Goal: Information Seeking & Learning: Learn about a topic

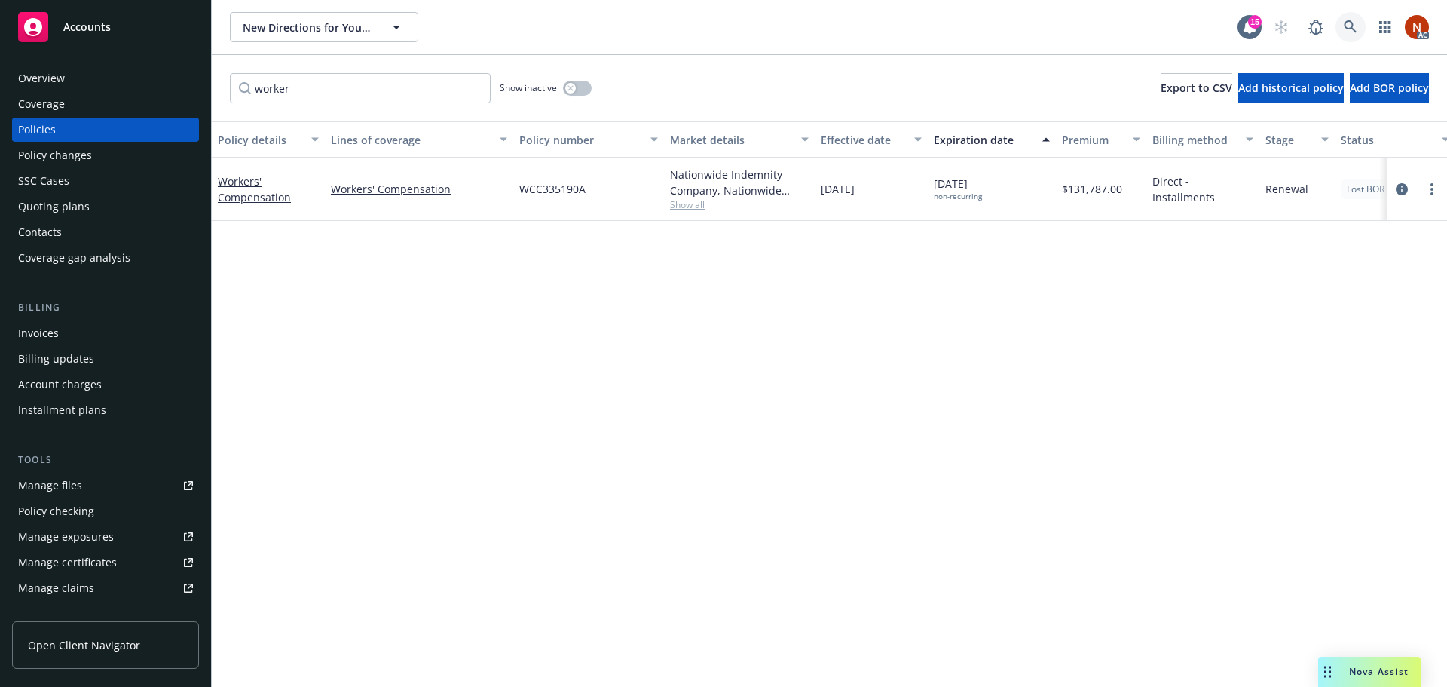
click at [1345, 29] on icon at bounding box center [1351, 27] width 14 height 14
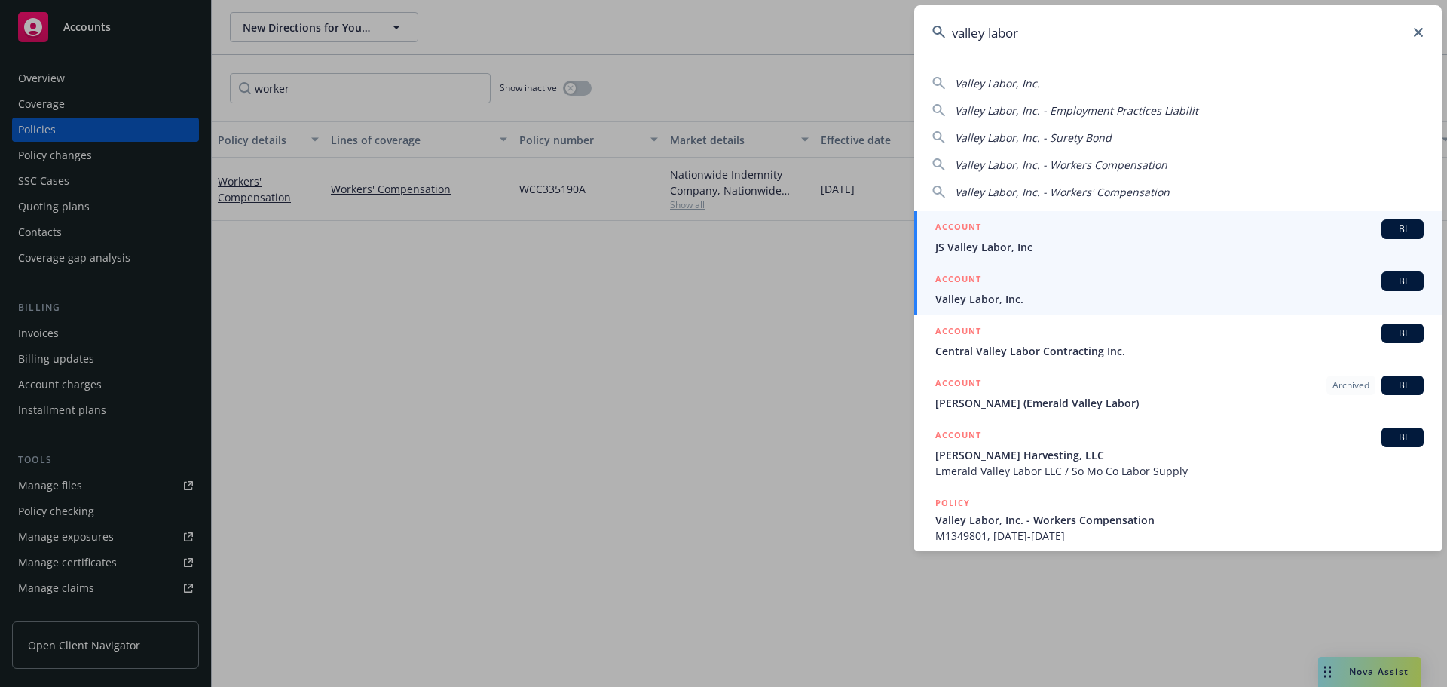
type input "valley labor"
click at [1176, 289] on div "ACCOUNT BI" at bounding box center [1179, 281] width 488 height 20
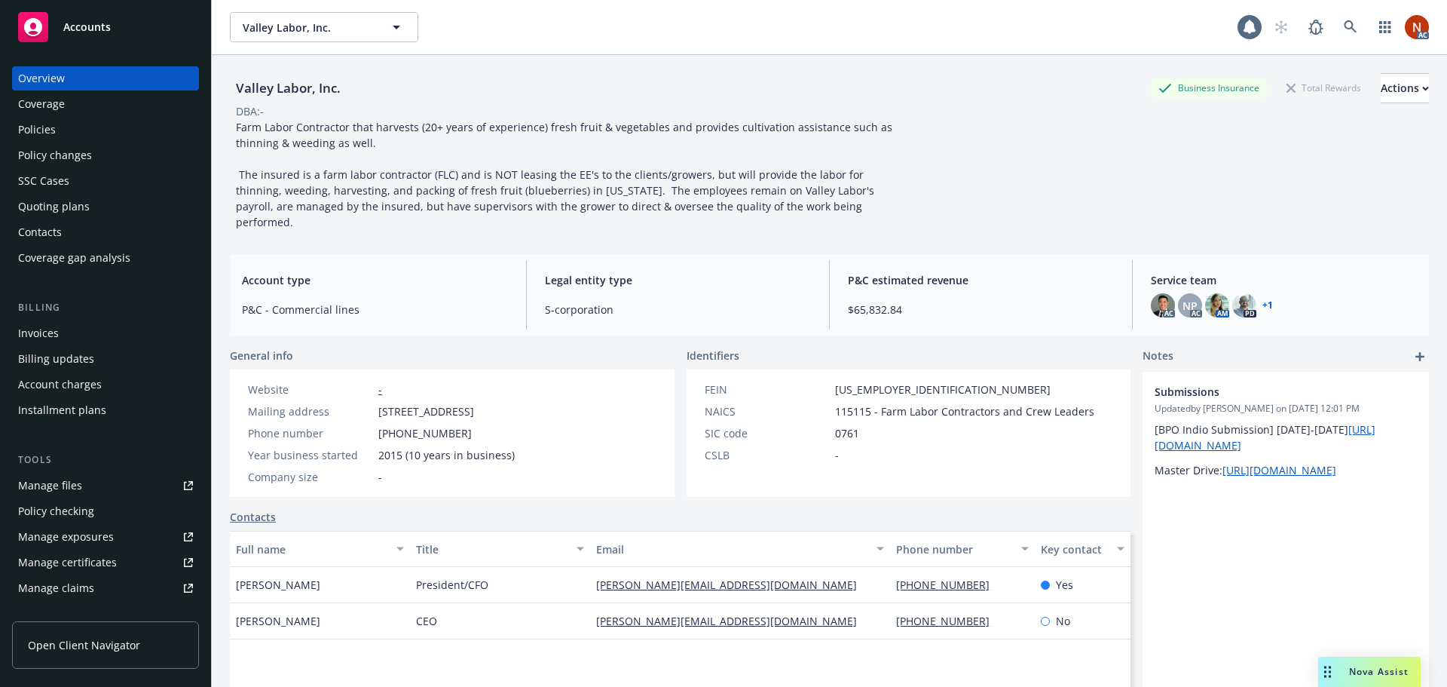
click at [102, 585] on link "Manage claims" at bounding box center [105, 588] width 187 height 24
click at [68, 131] on div "Policies" at bounding box center [105, 130] width 175 height 24
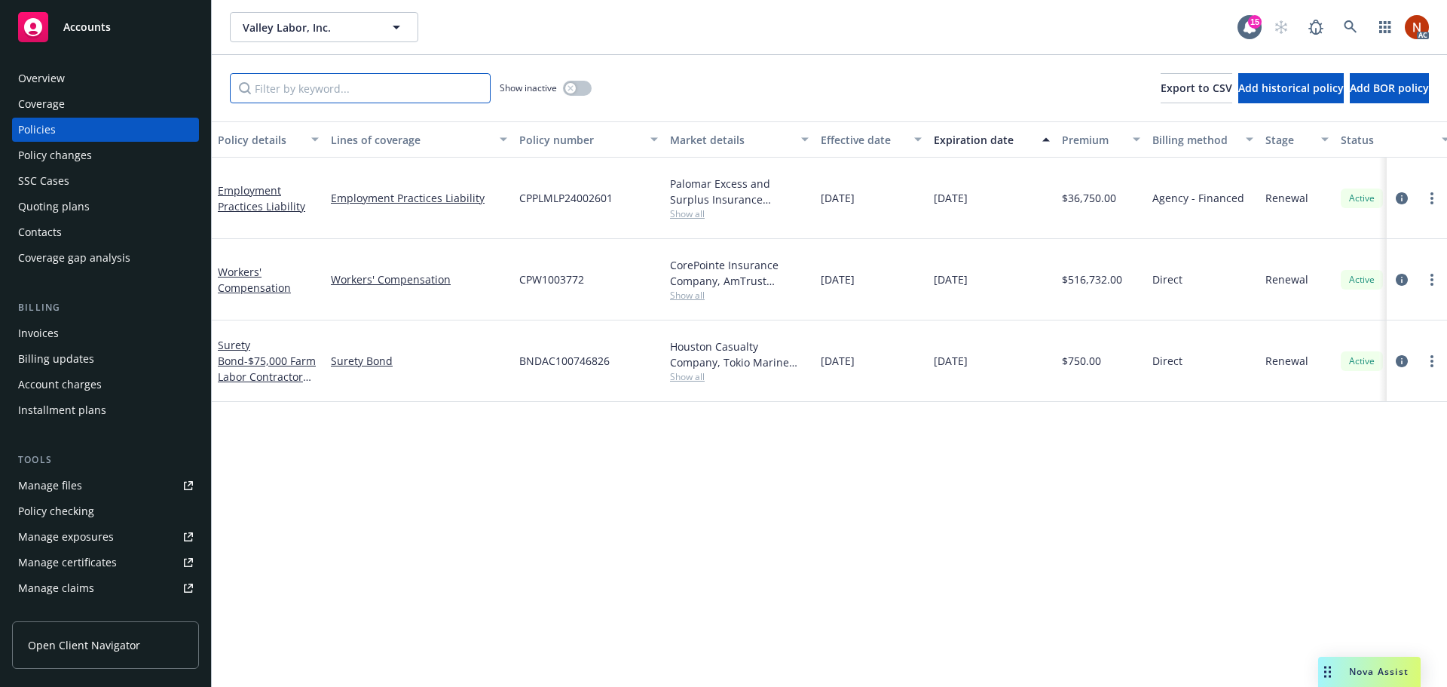
click at [332, 96] on input "Filter by keyword..." at bounding box center [360, 88] width 261 height 30
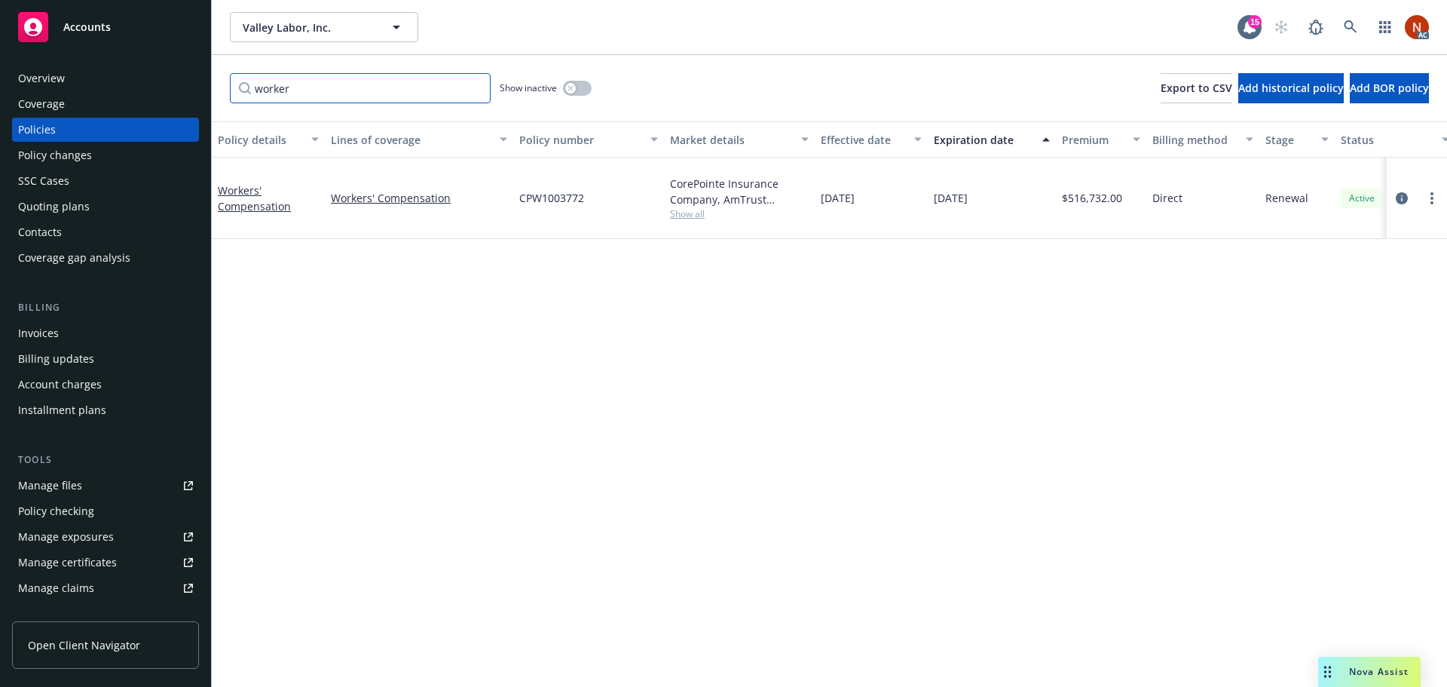
type input "worker"
click at [577, 87] on button "button" at bounding box center [577, 88] width 29 height 15
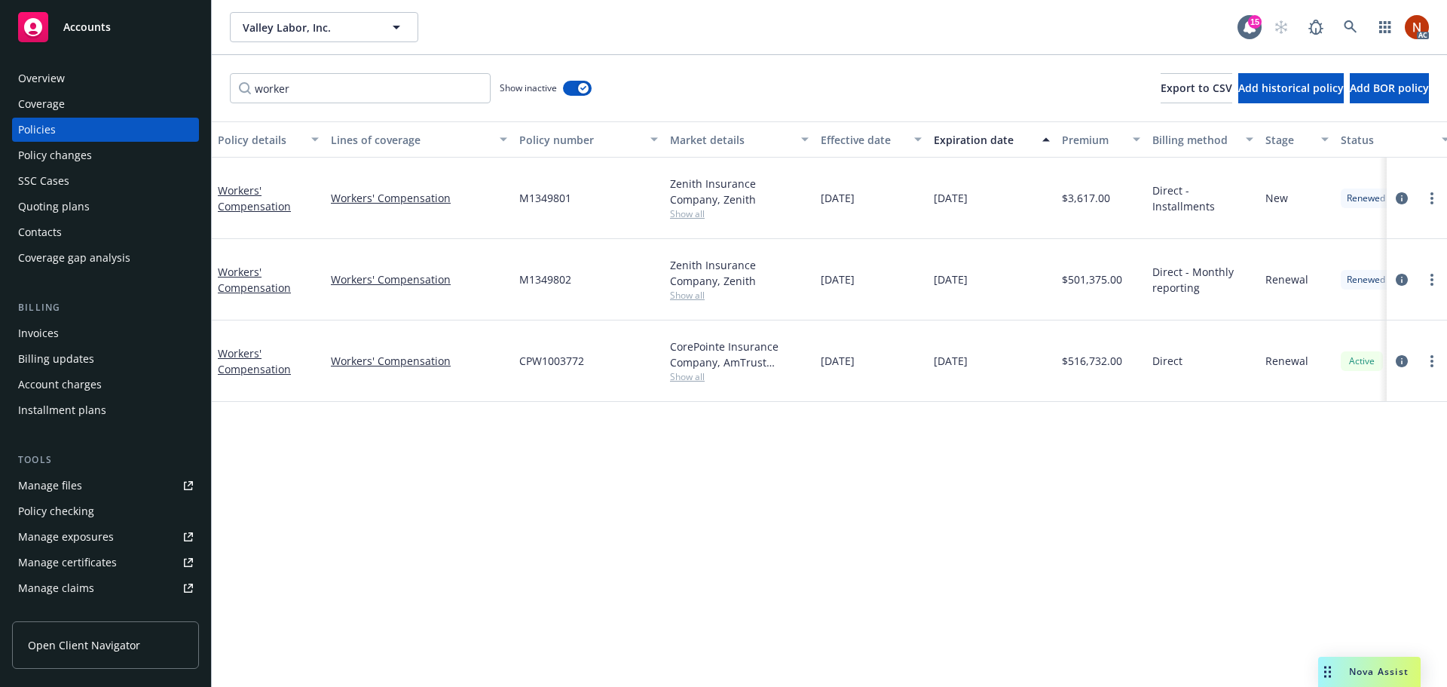
click at [844, 140] on div "Effective date" at bounding box center [863, 140] width 84 height 16
click at [1403, 275] on icon "circleInformation" at bounding box center [1402, 280] width 12 height 12
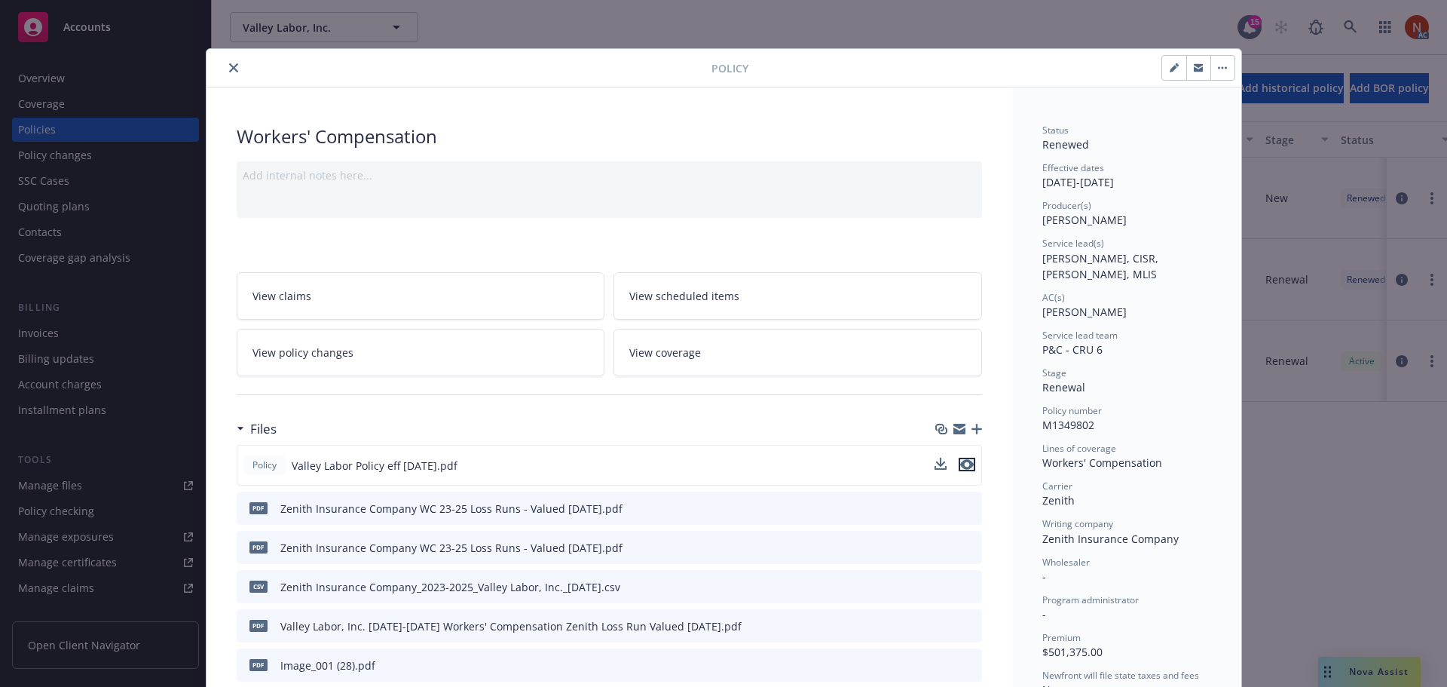
click at [965, 464] on icon "preview file" at bounding box center [967, 464] width 14 height 11
click at [229, 66] on icon "close" at bounding box center [233, 67] width 9 height 9
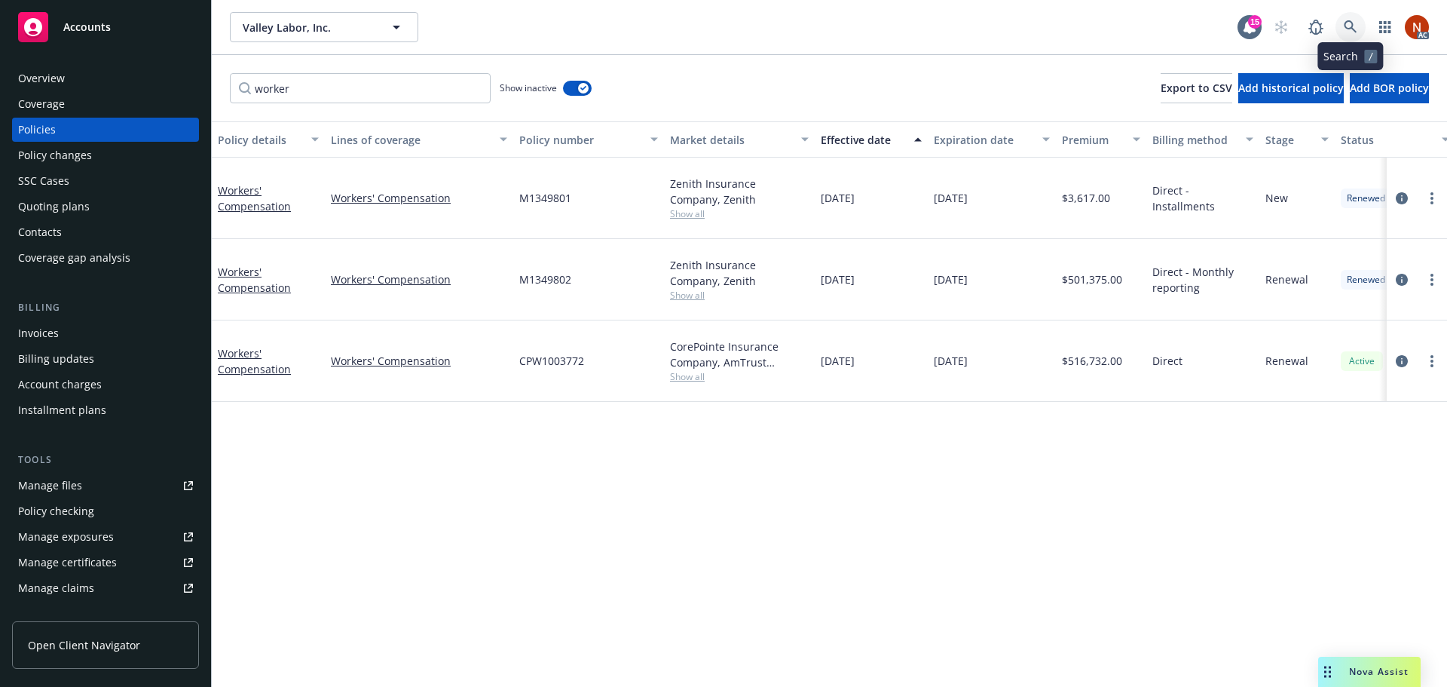
click at [1345, 23] on icon at bounding box center [1351, 27] width 14 height 14
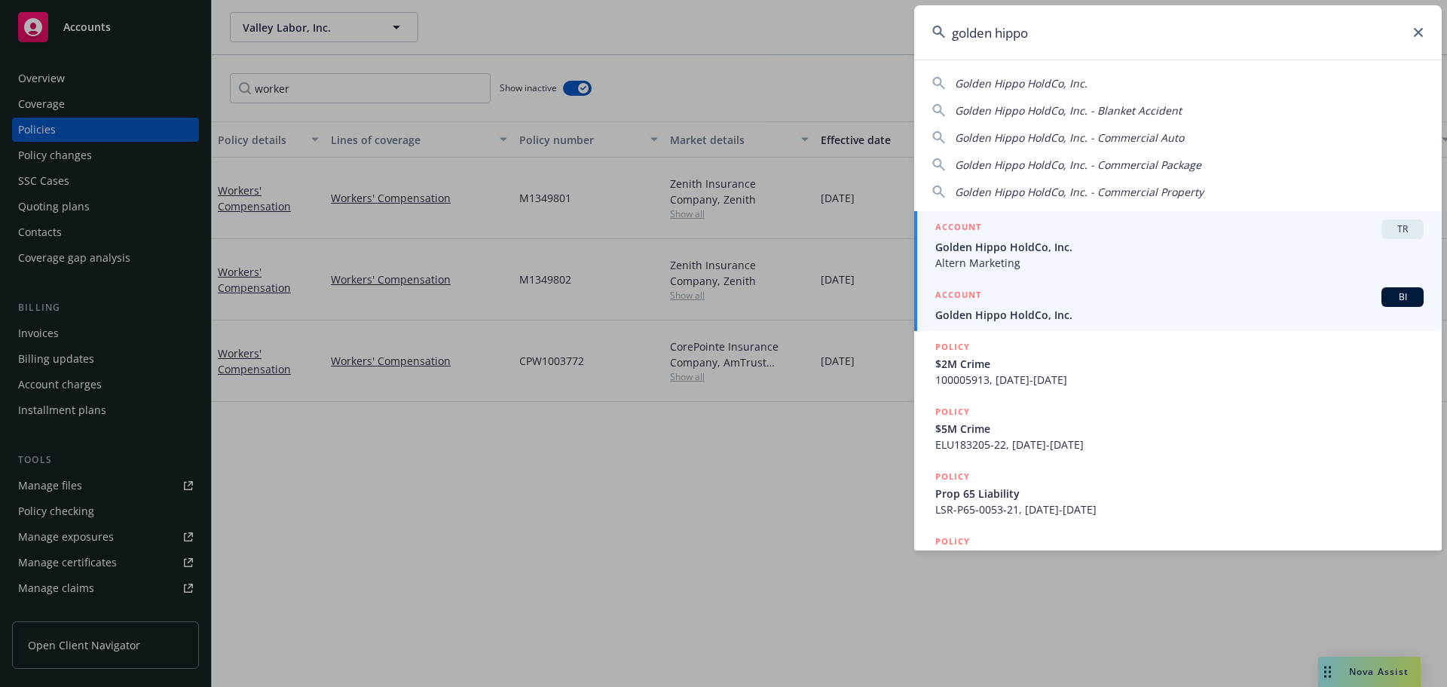
type input "golden hippo"
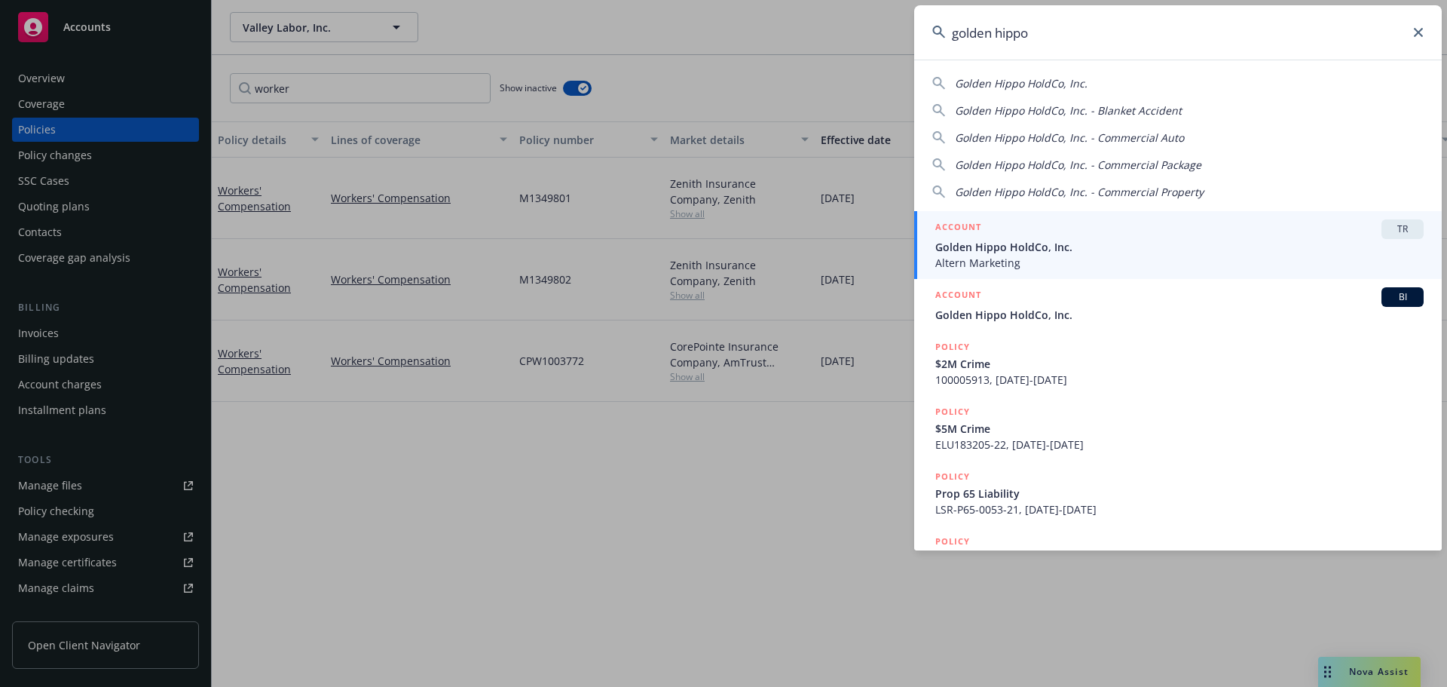
click at [1176, 324] on link "ACCOUNT BI Golden Hippo HoldCo, Inc." at bounding box center [1178, 305] width 528 height 52
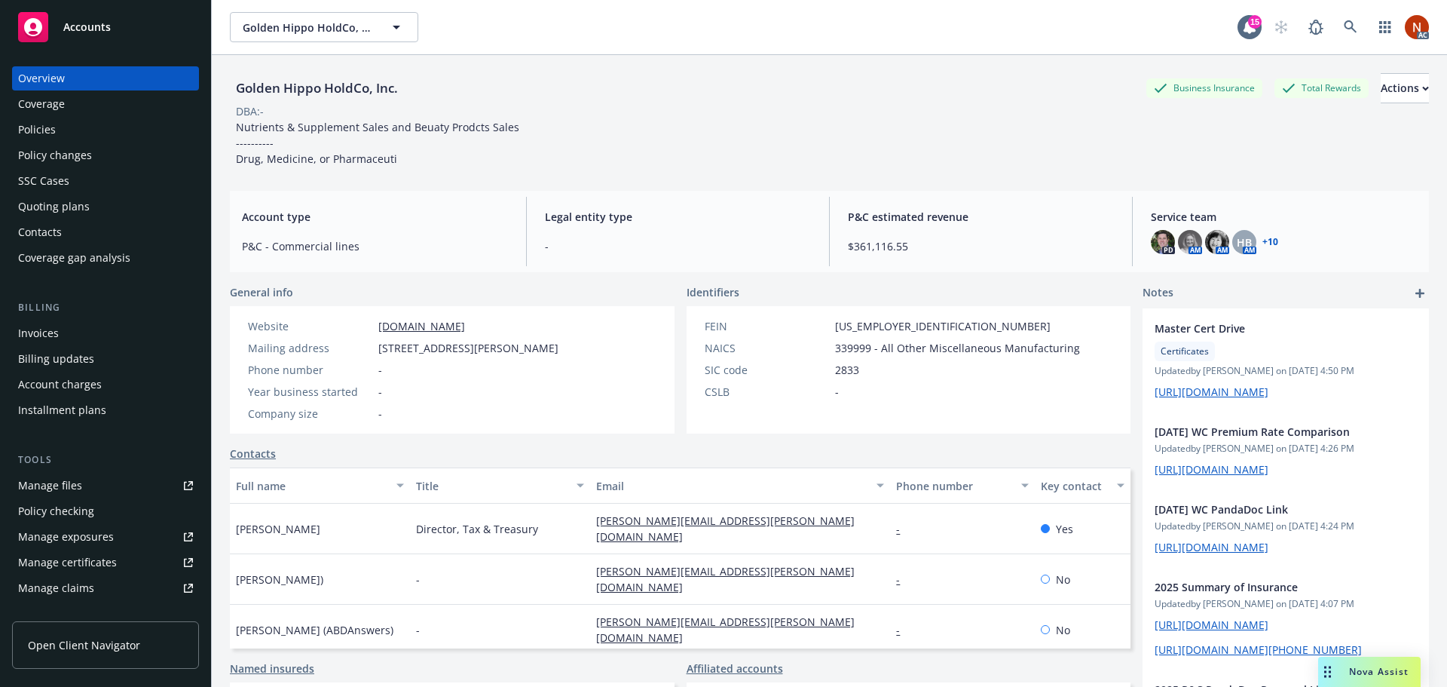
click at [94, 122] on div "Policies" at bounding box center [105, 130] width 175 height 24
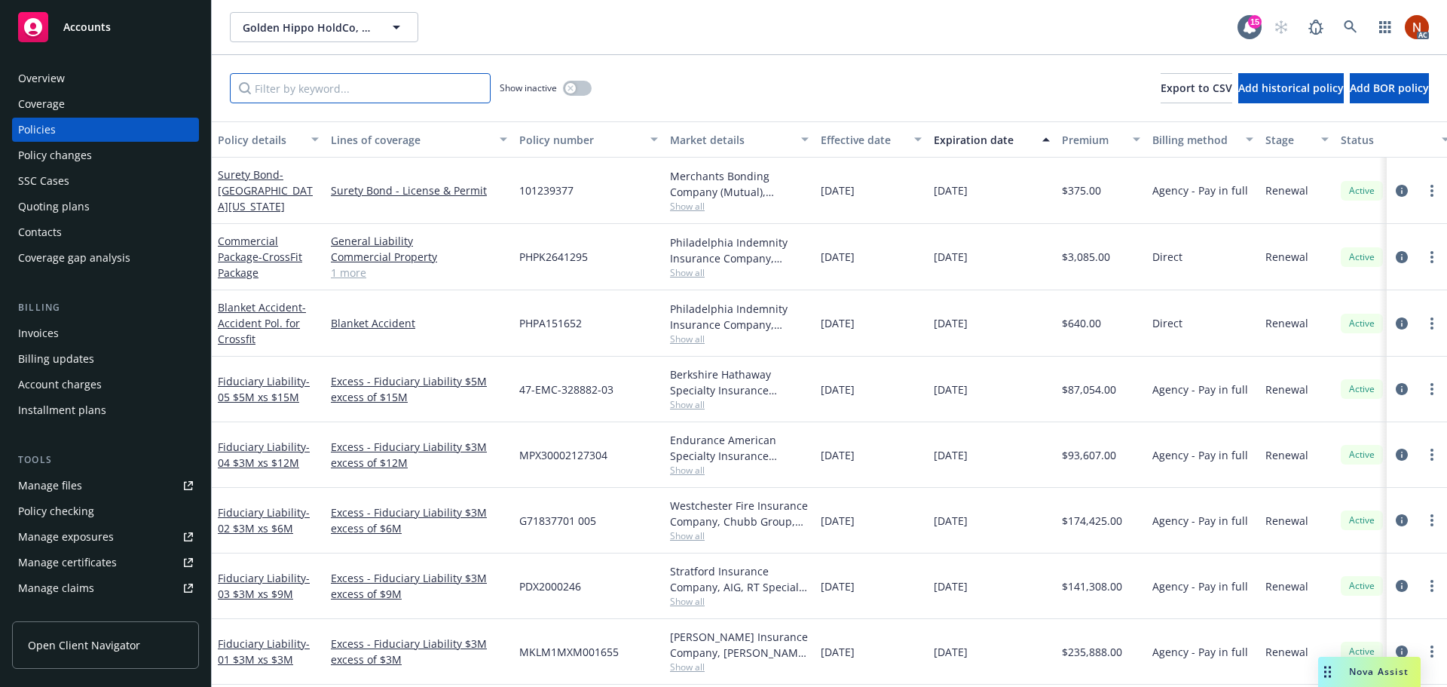
click at [302, 89] on input "Filter by keyword..." at bounding box center [360, 88] width 261 height 30
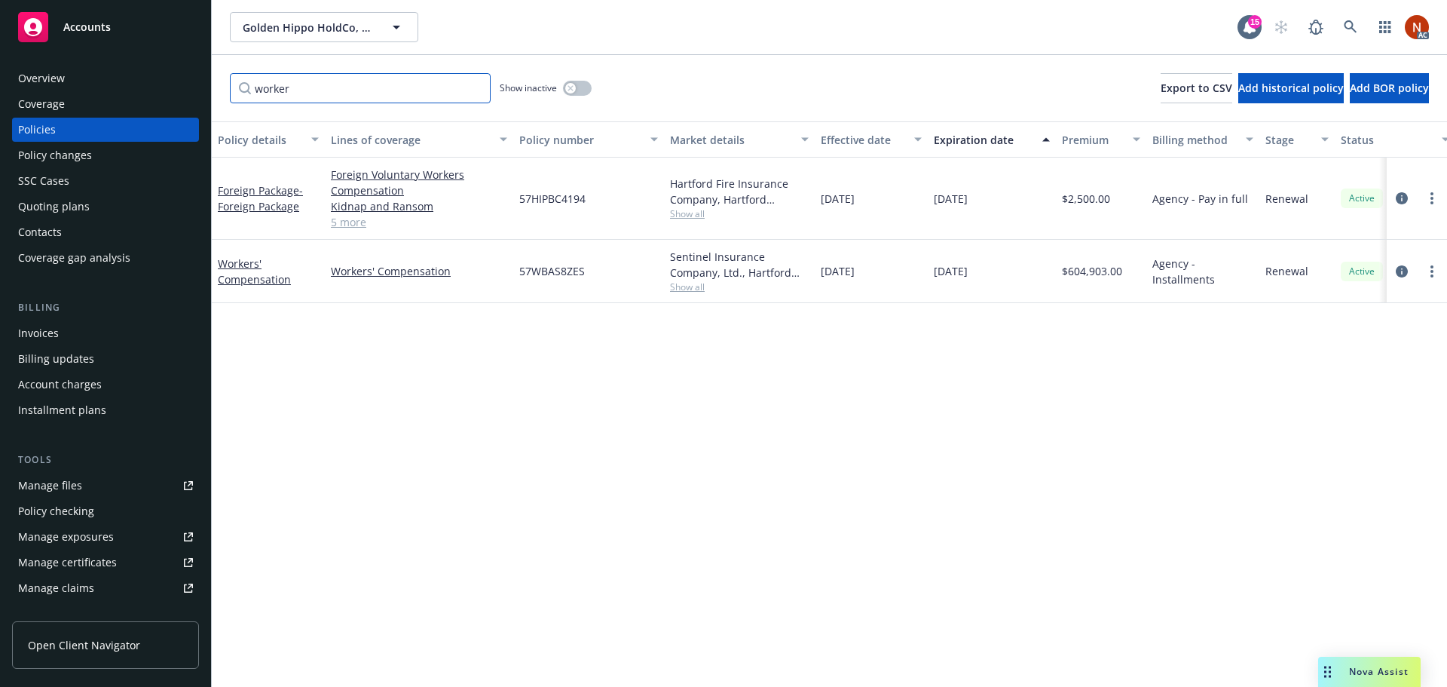
type input "worker"
click at [574, 90] on div "button" at bounding box center [570, 88] width 11 height 11
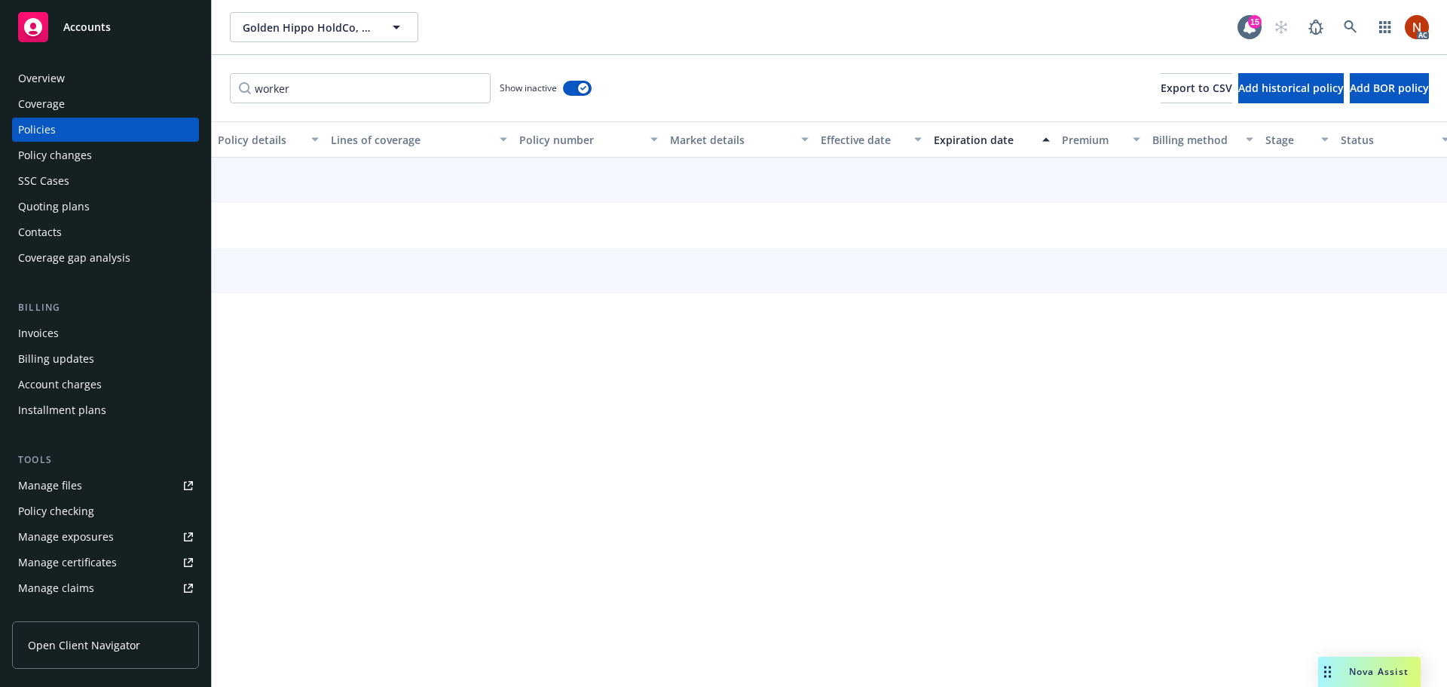
click at [855, 142] on div "Effective date" at bounding box center [863, 140] width 84 height 16
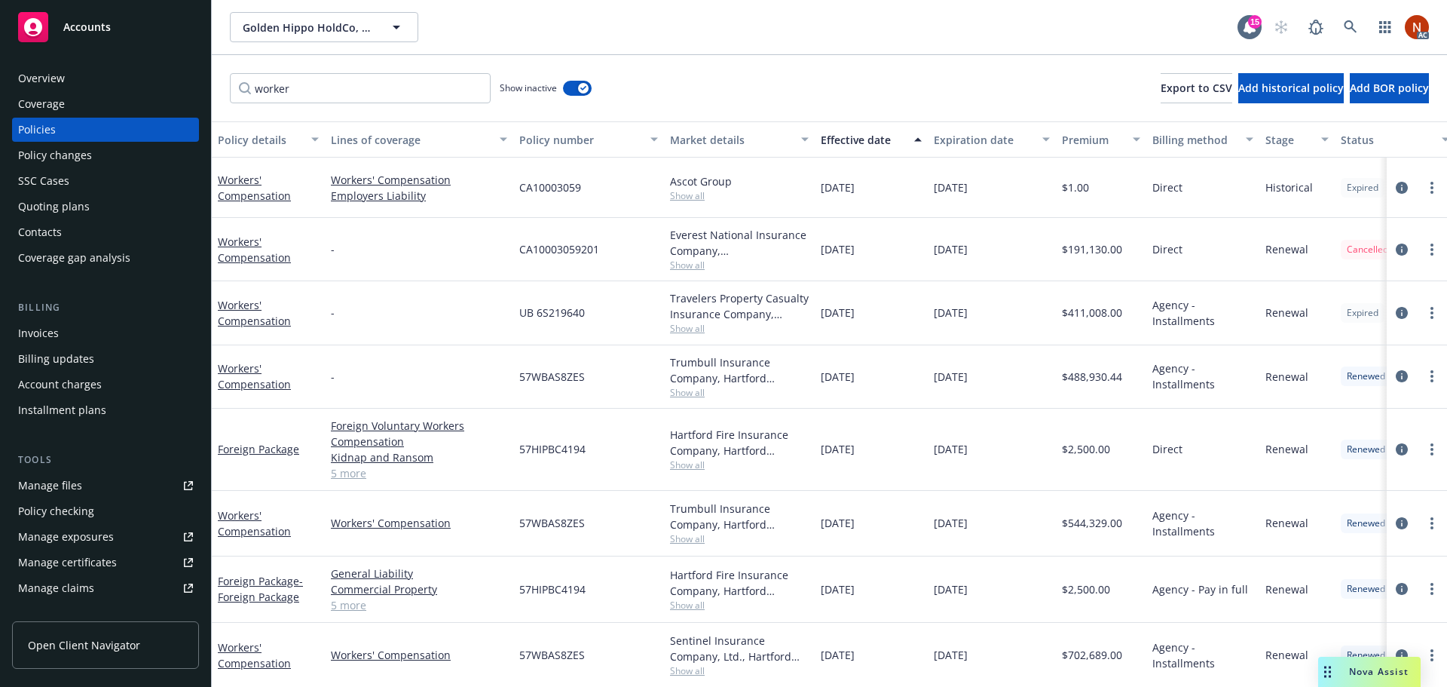
scroll to position [294, 0]
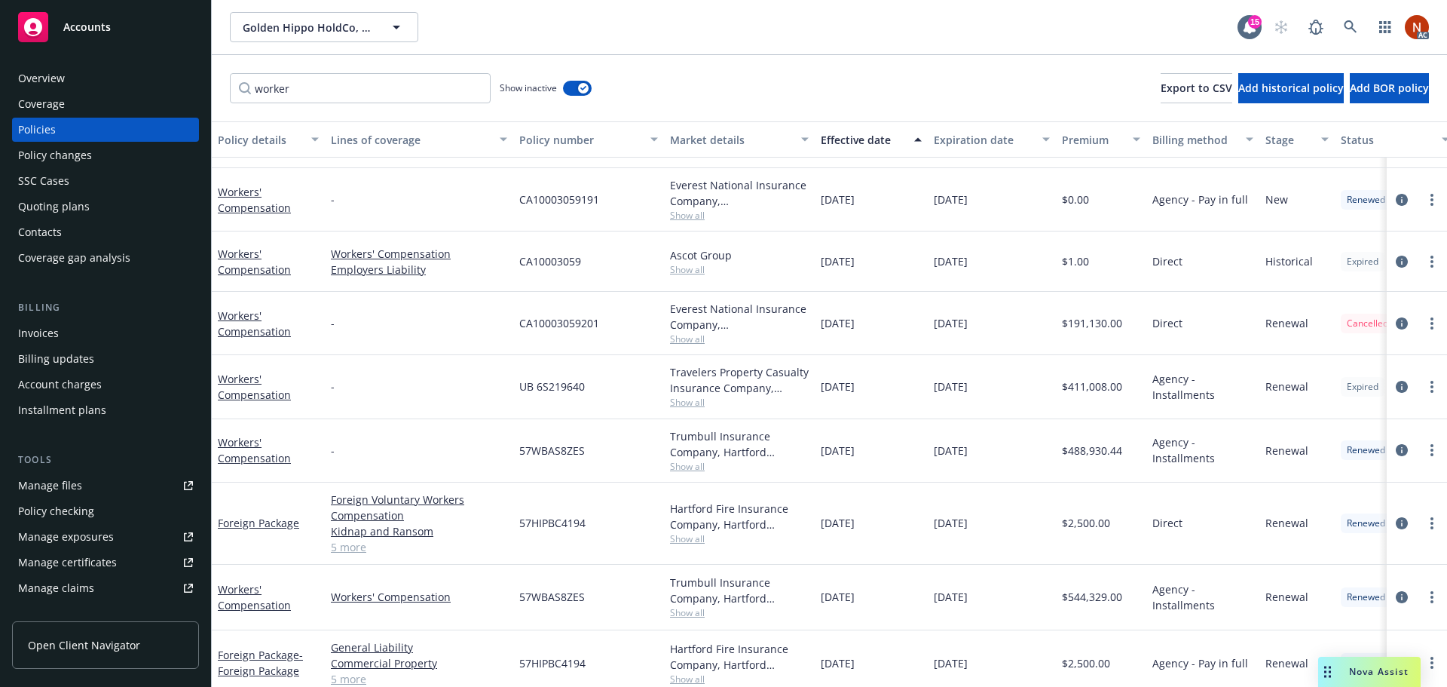
click at [690, 336] on span "Show all" at bounding box center [739, 338] width 139 height 13
click at [798, 330] on div "Everest National Insurance Company, [GEOGRAPHIC_DATA]" at bounding box center [739, 317] width 139 height 32
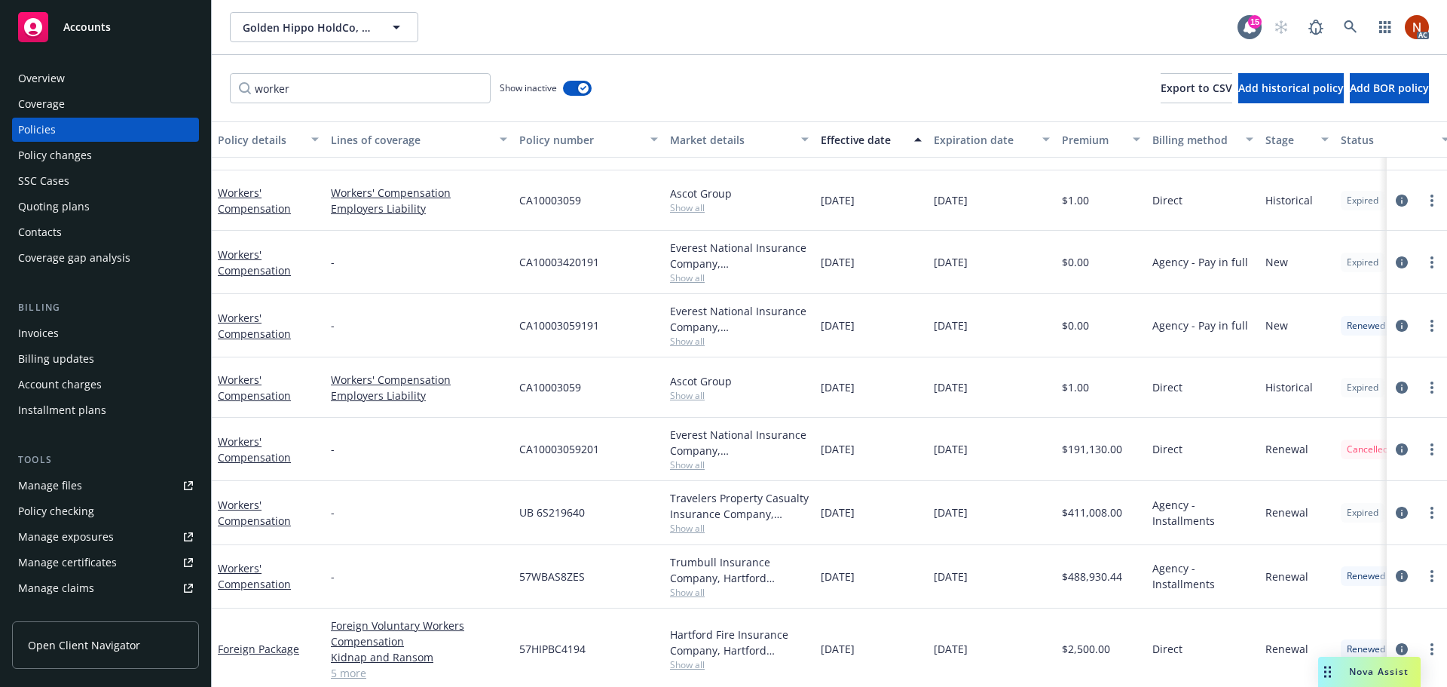
scroll to position [143, 0]
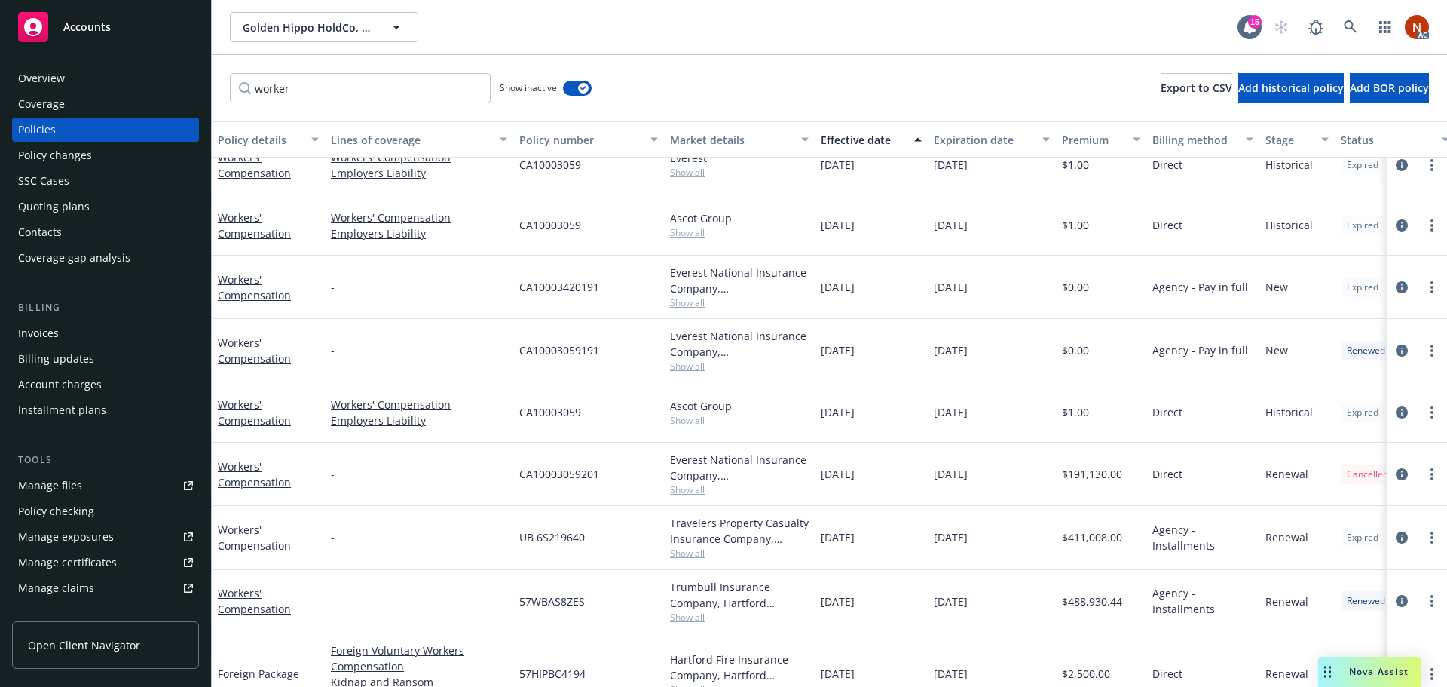
click at [690, 370] on span "Show all" at bounding box center [739, 365] width 139 height 13
click at [696, 307] on span "Show all" at bounding box center [739, 302] width 139 height 13
click at [879, 357] on div "[DATE]" at bounding box center [871, 350] width 113 height 63
click at [648, 20] on div "Golden Hippo HoldCo, Inc. Golden Hippo HoldCo, Inc." at bounding box center [734, 27] width 1008 height 30
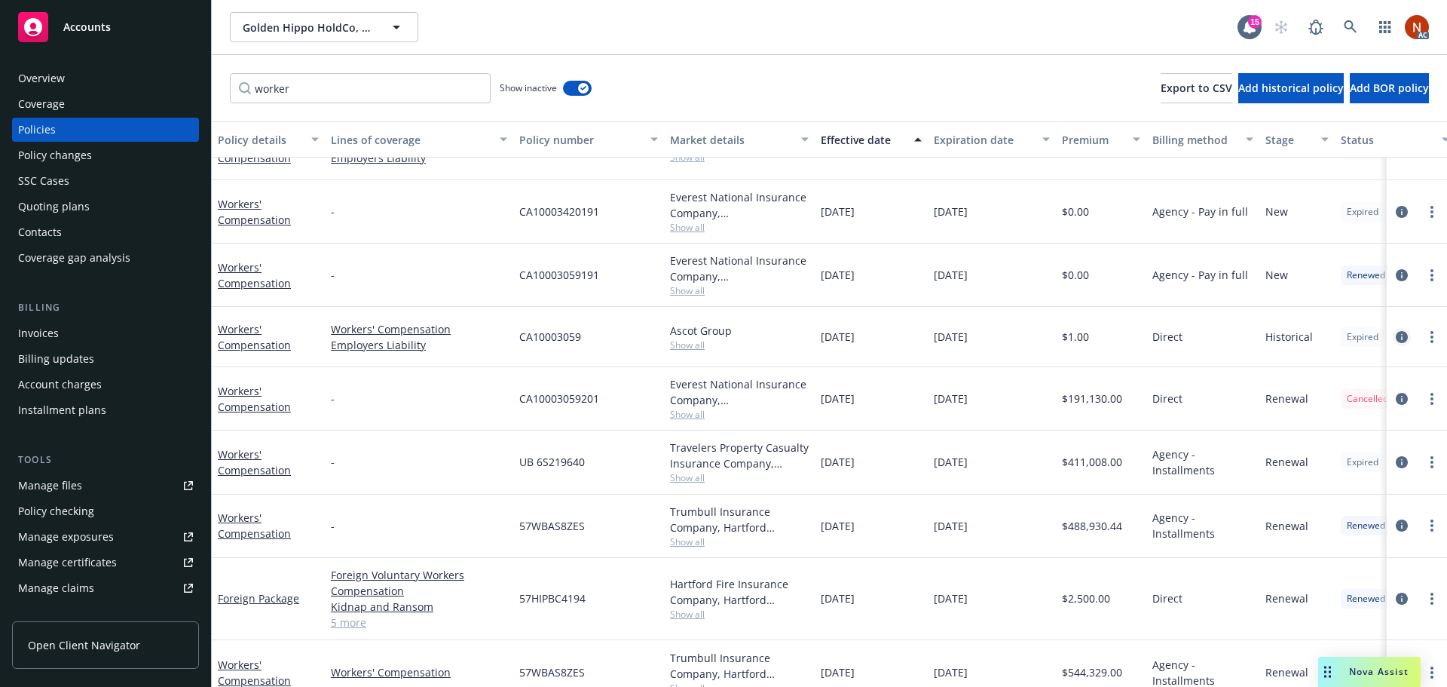
click at [1396, 332] on icon "circleInformation" at bounding box center [1402, 337] width 12 height 12
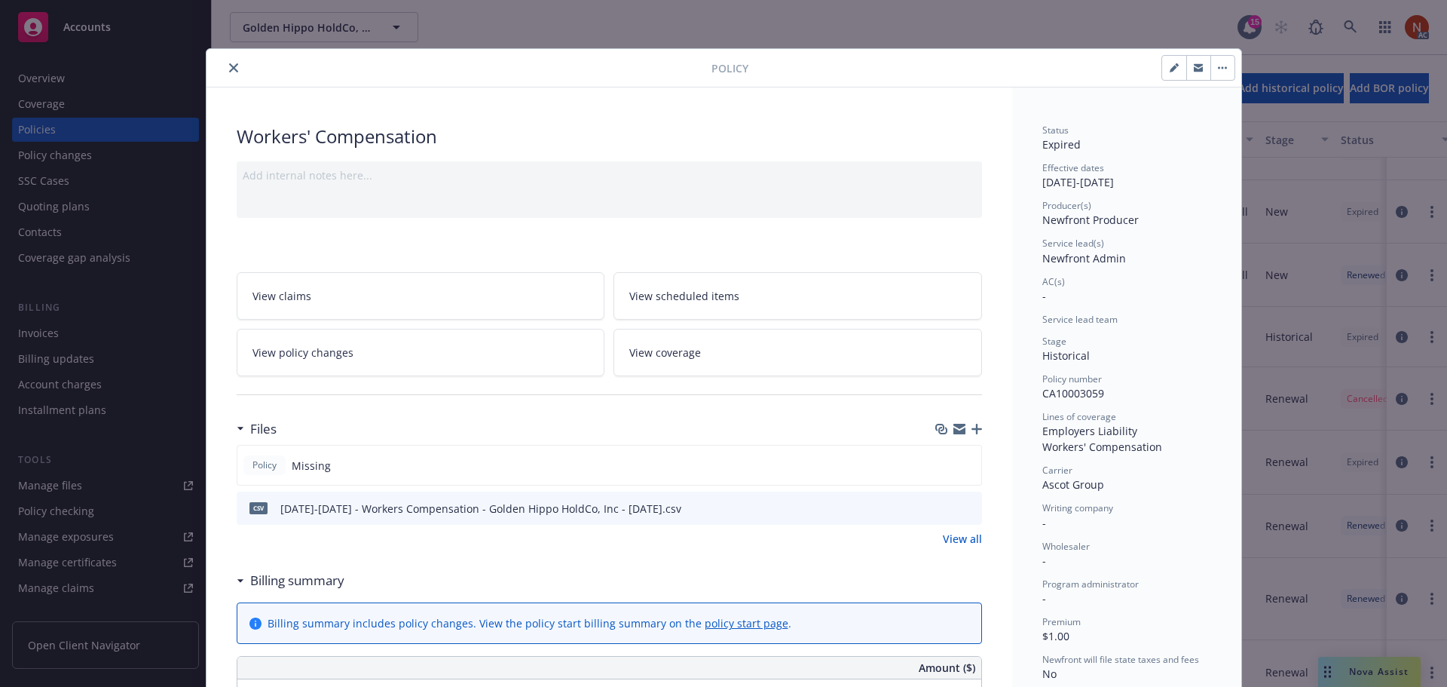
click at [965, 503] on icon "preview file" at bounding box center [968, 507] width 14 height 11
click at [226, 72] on button "close" at bounding box center [234, 68] width 18 height 18
click at [229, 64] on icon "close" at bounding box center [233, 67] width 9 height 9
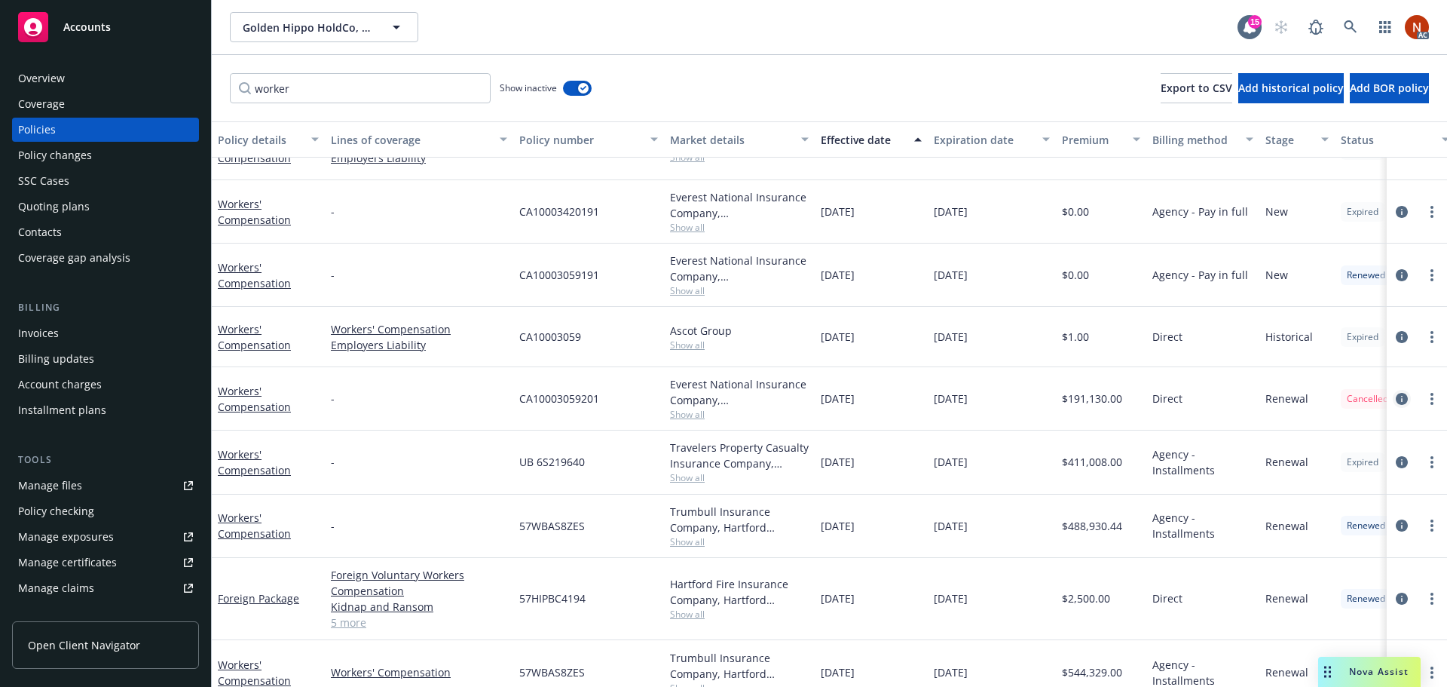
click at [1396, 399] on icon "circleInformation" at bounding box center [1402, 399] width 12 height 12
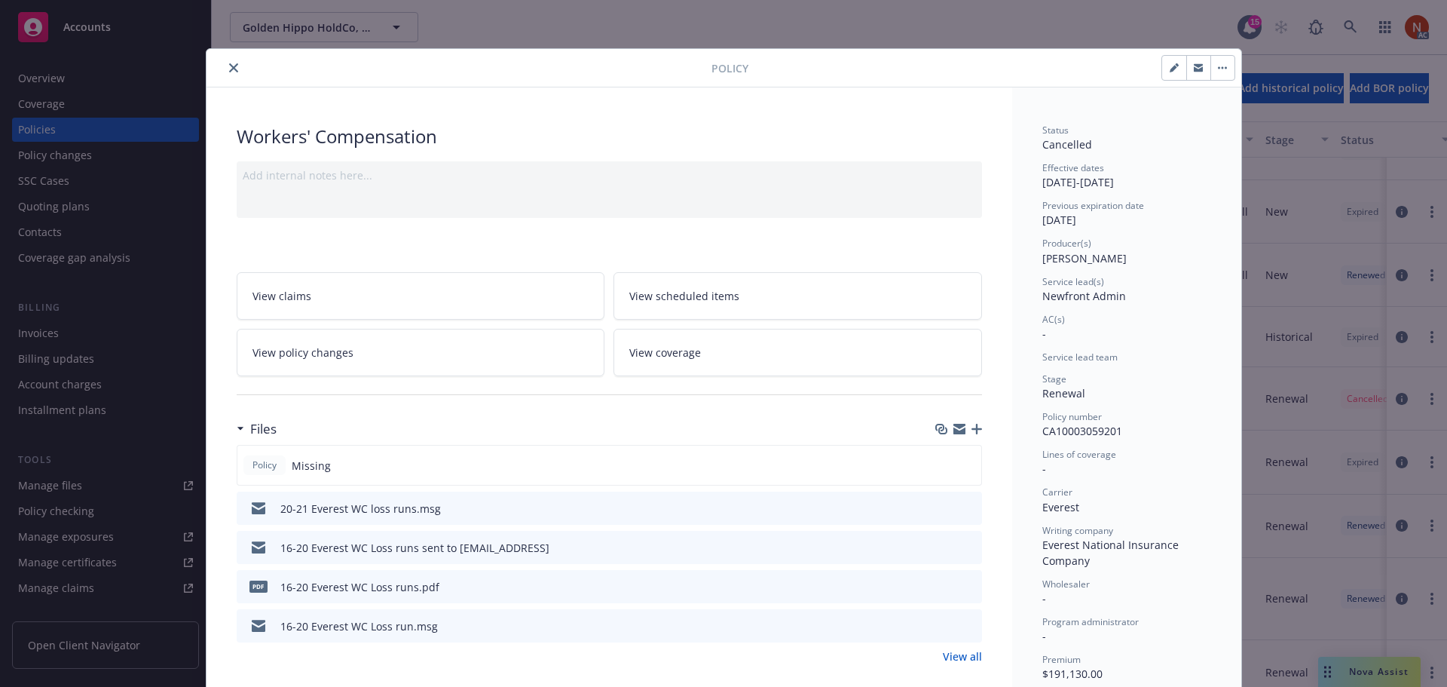
click at [229, 69] on icon "close" at bounding box center [233, 67] width 9 height 9
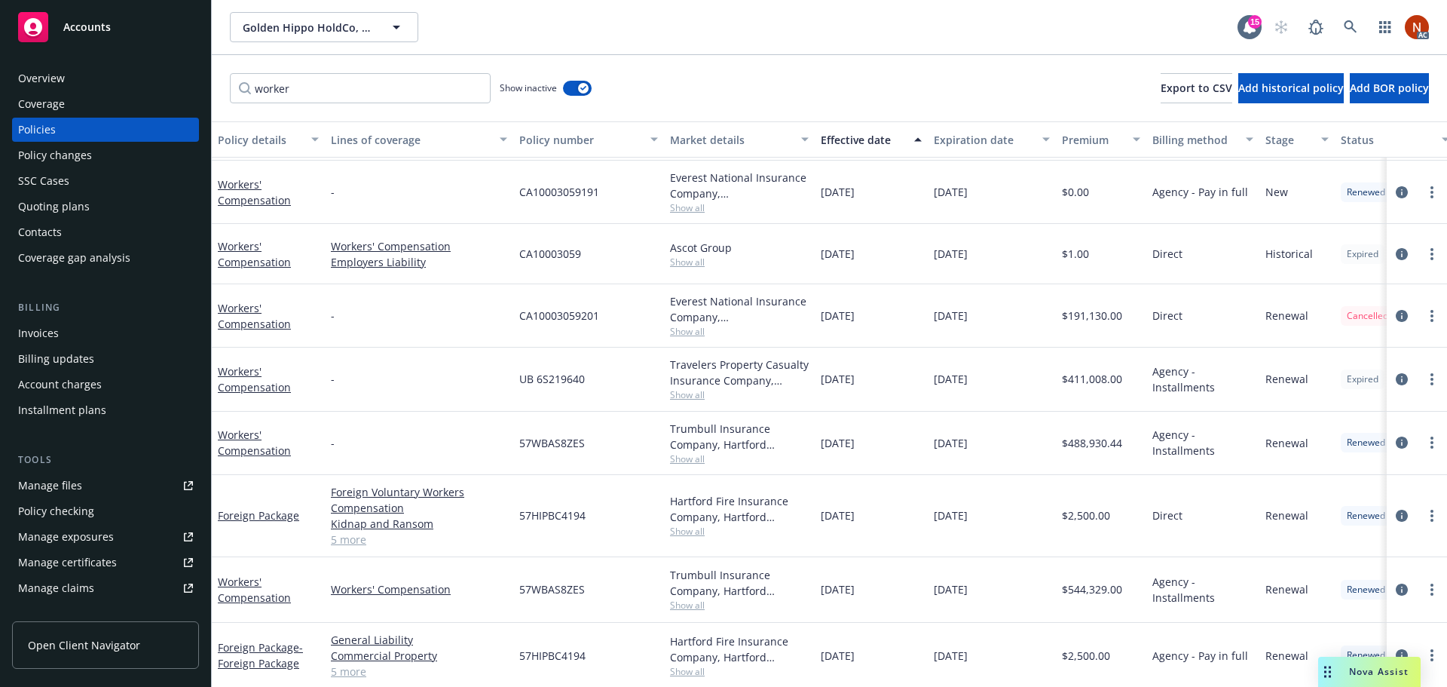
scroll to position [226, 0]
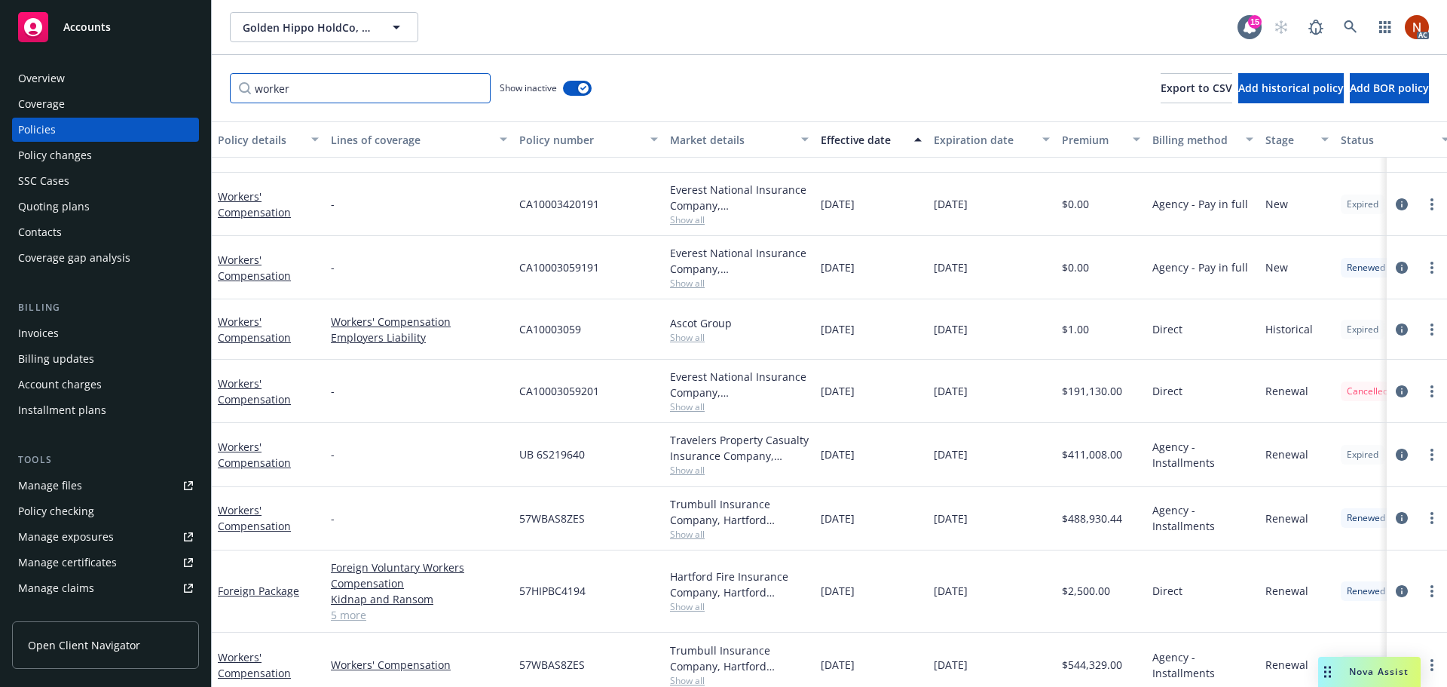
click at [410, 84] on input "worker" at bounding box center [360, 88] width 261 height 30
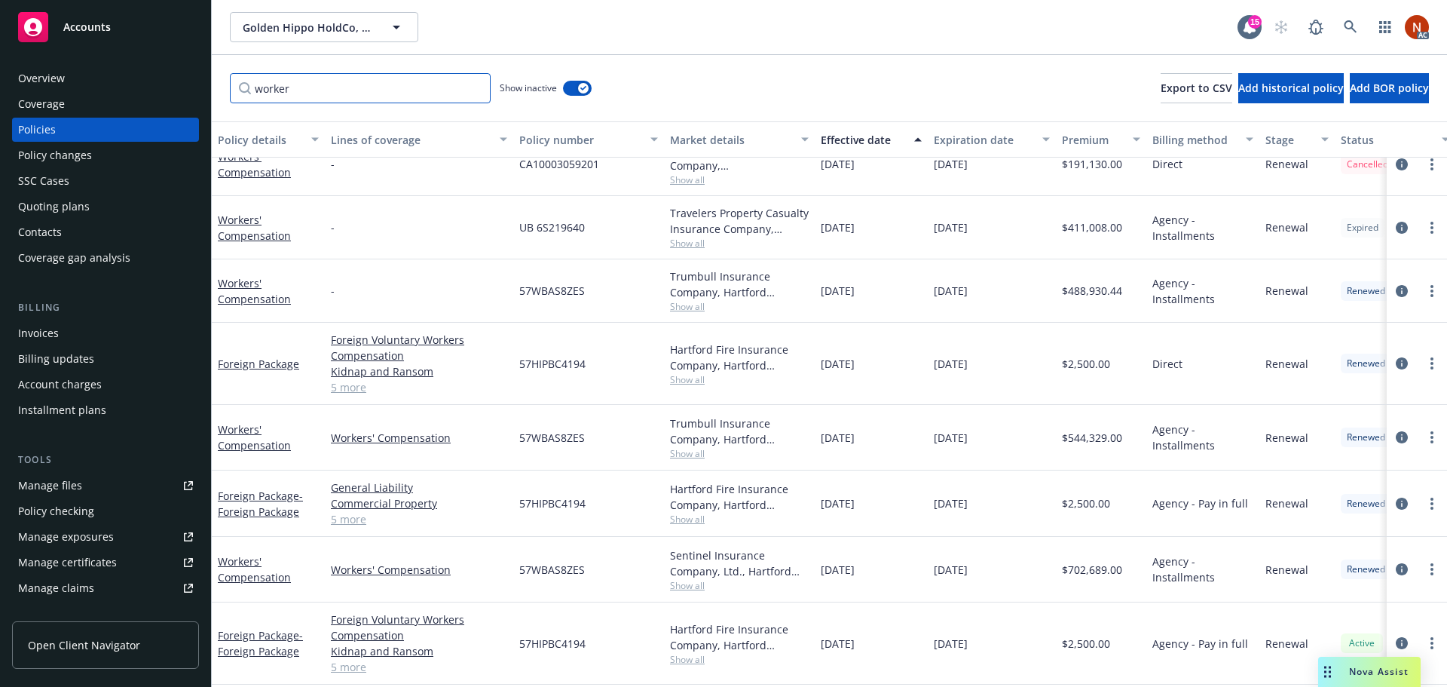
scroll to position [145, 0]
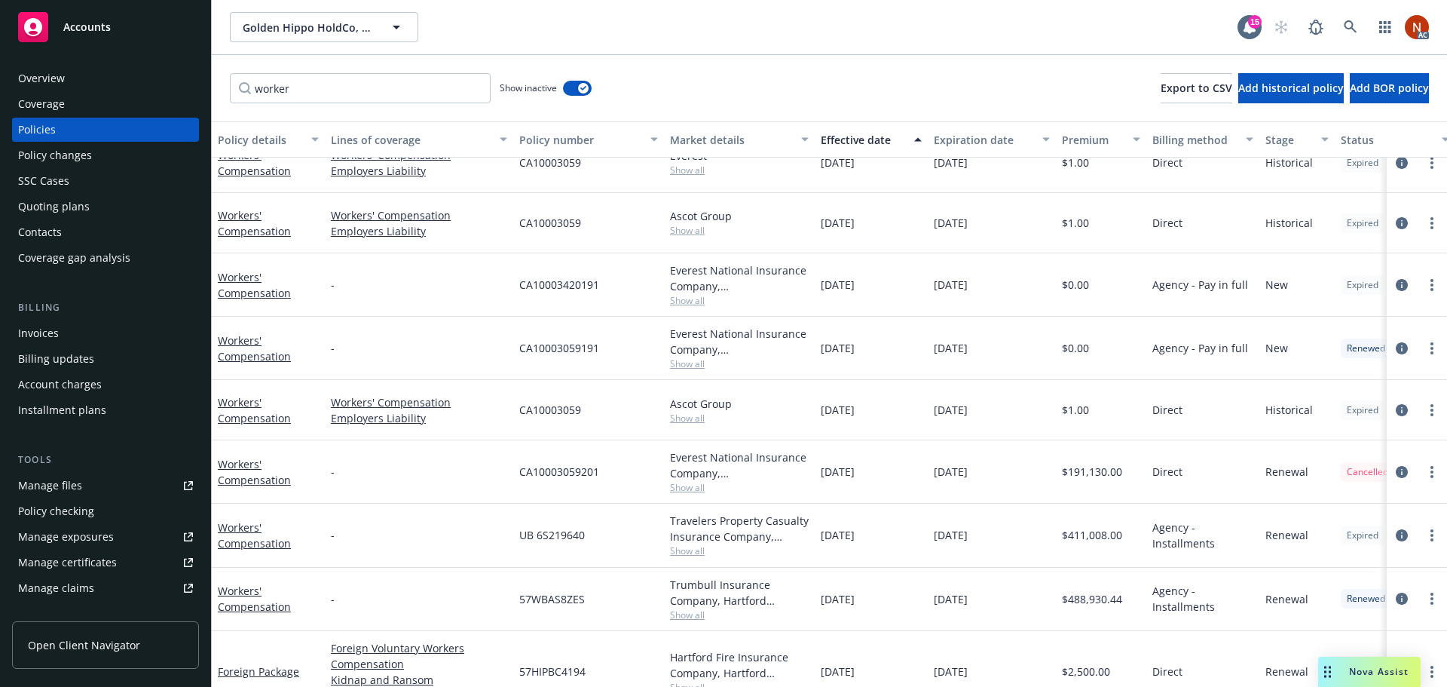
click at [728, 87] on div "worker Show inactive Export to CSV Add historical policy Add BOR policy" at bounding box center [829, 88] width 1235 height 66
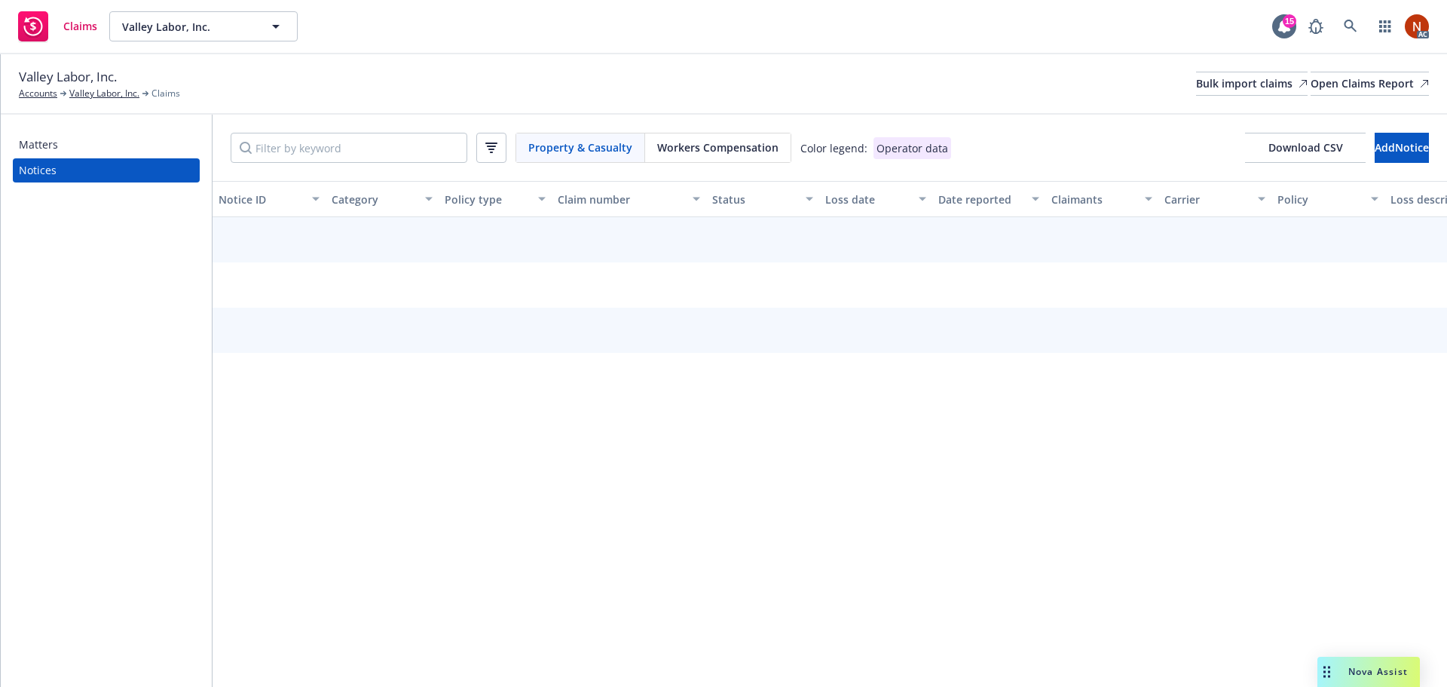
click at [687, 145] on span "Workers Compensation" at bounding box center [717, 147] width 121 height 16
